Goal: Task Accomplishment & Management: Complete application form

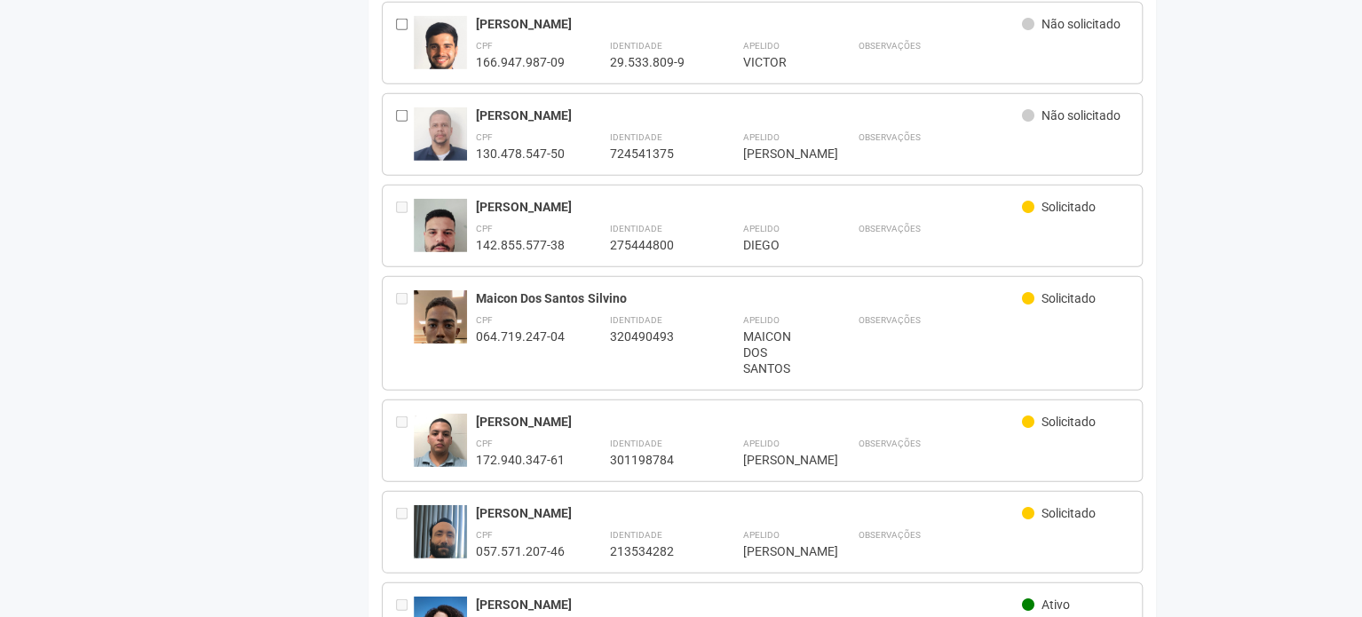
scroll to position [2374, 0]
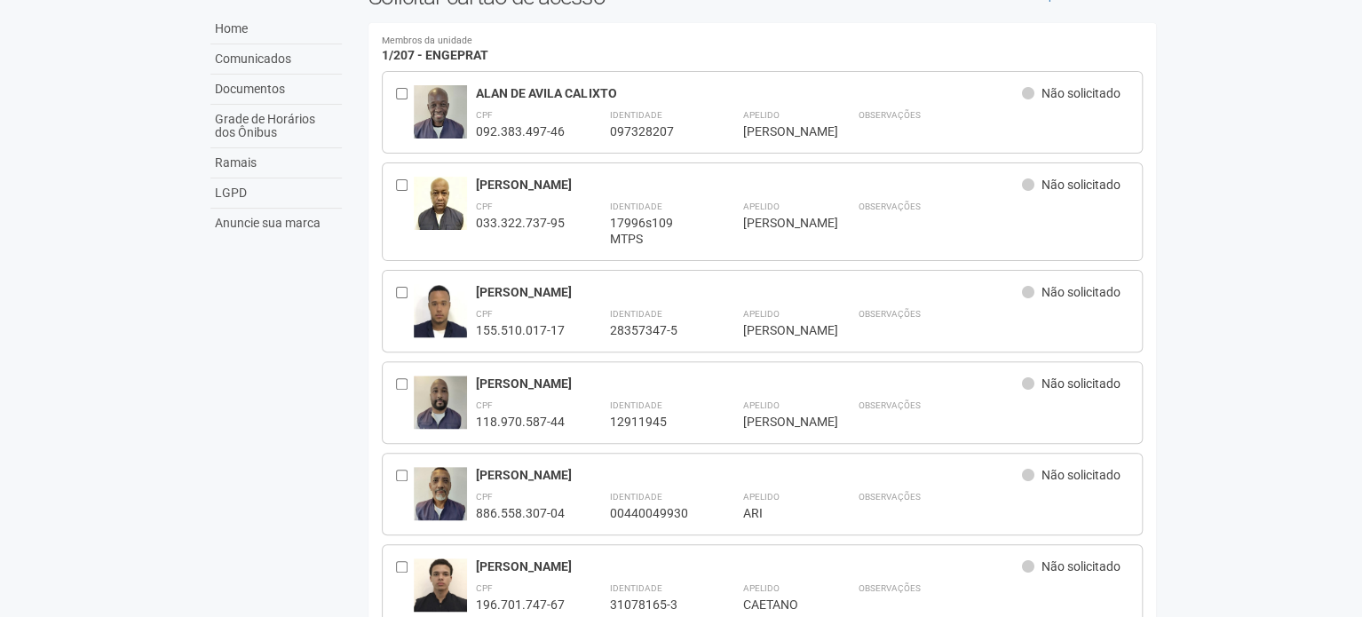
scroll to position [266, 0]
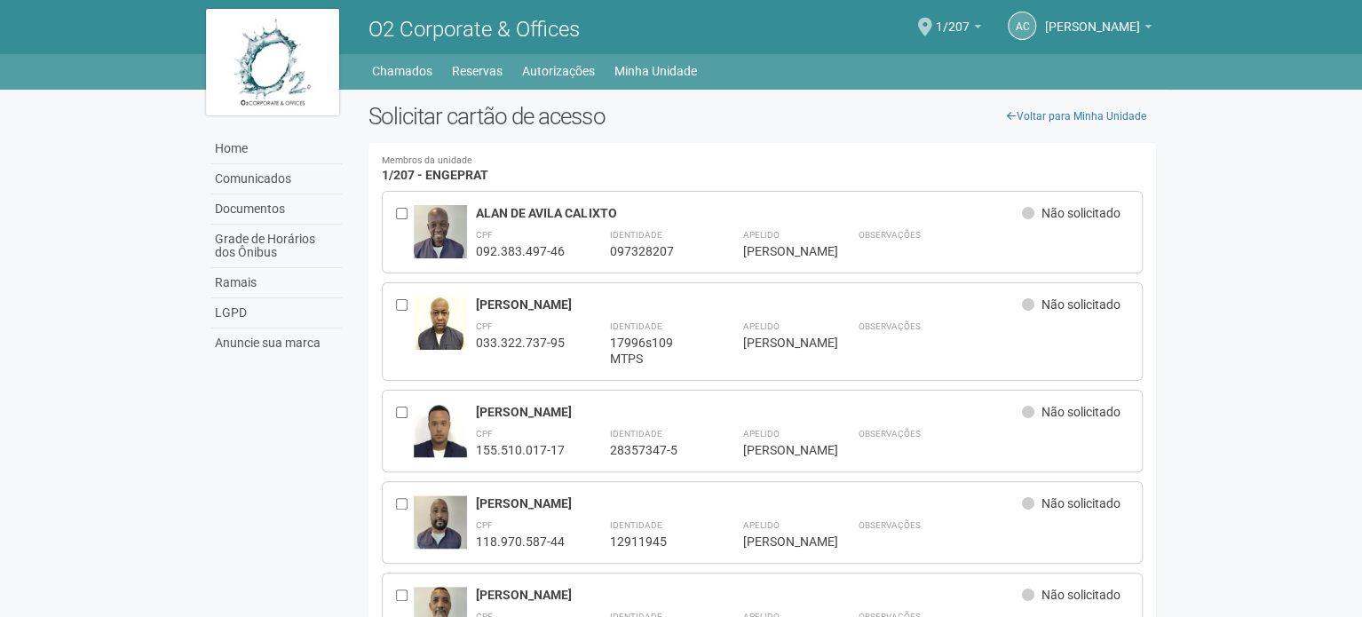
drag, startPoint x: 138, startPoint y: 431, endPoint x: 65, endPoint y: 176, distance: 265.8
click at [266, 145] on link "Home" at bounding box center [275, 149] width 131 height 30
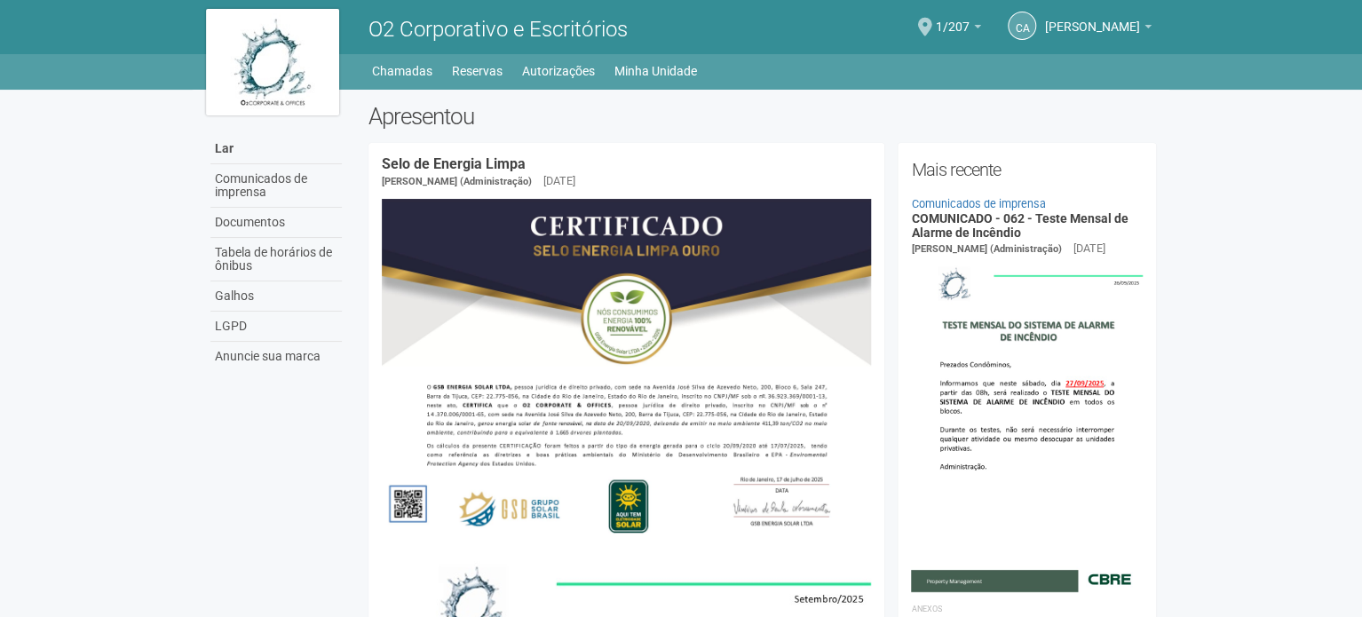
click at [1180, 124] on body "Por favor, aguarde... O2 Corporativo e Escritórios CA Andréa Cunha Andréa Cunha…" at bounding box center [681, 308] width 1362 height 617
click at [52, 148] on body "Por favor, aguarde... O2 Corporativo e Escritórios CA Andréa Cunha Andréa Cunha…" at bounding box center [681, 308] width 1362 height 617
